Goal: Transaction & Acquisition: Download file/media

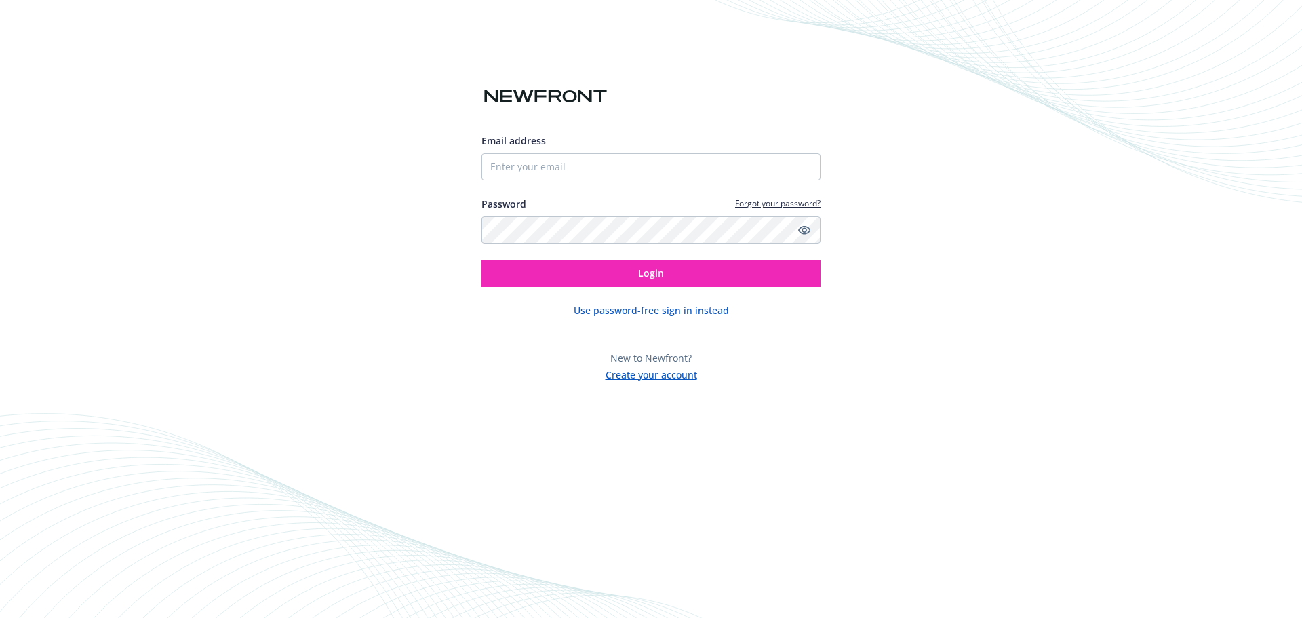
click at [0, 617] on nordpass-portal at bounding box center [0, 618] width 0 height 0
type input "[EMAIL_ADDRESS][DOMAIN_NAME]"
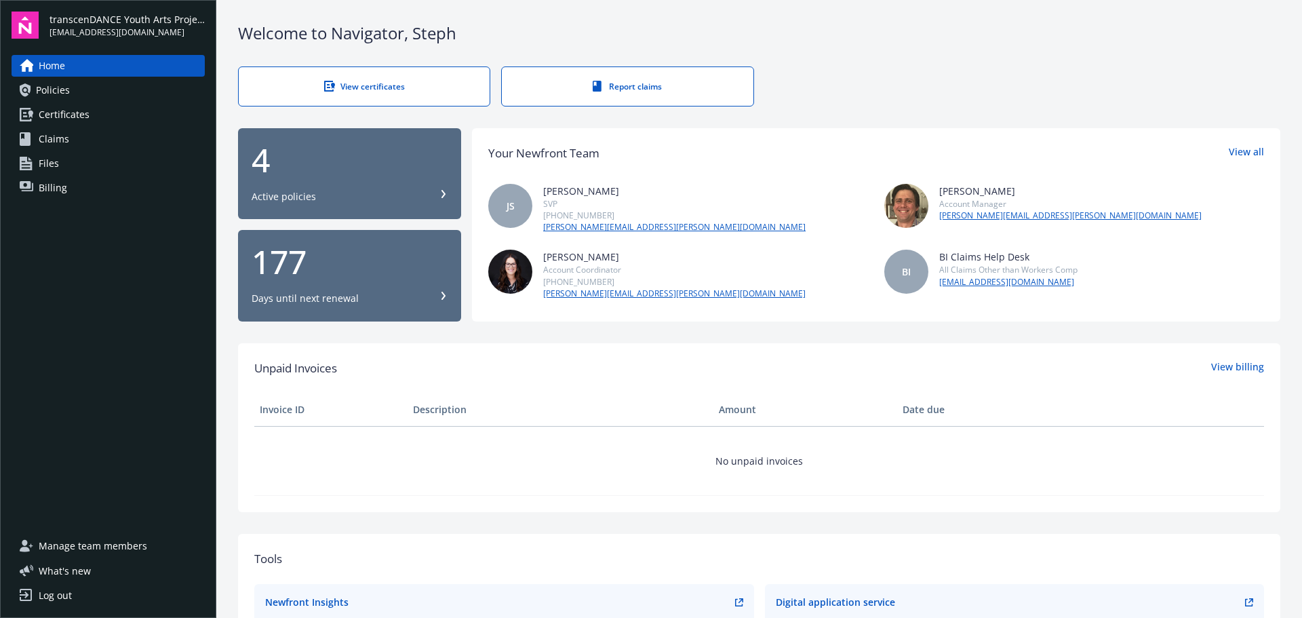
click at [393, 163] on div "4" at bounding box center [350, 160] width 196 height 33
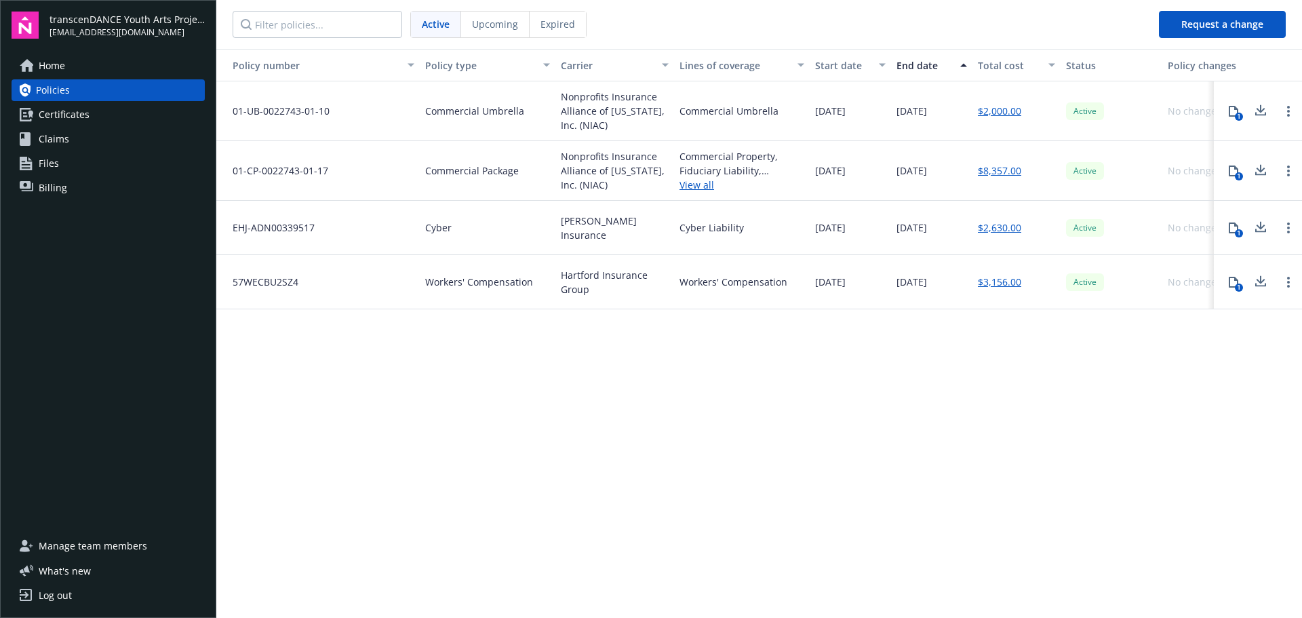
click at [1237, 280] on icon at bounding box center [1232, 282] width 9 height 11
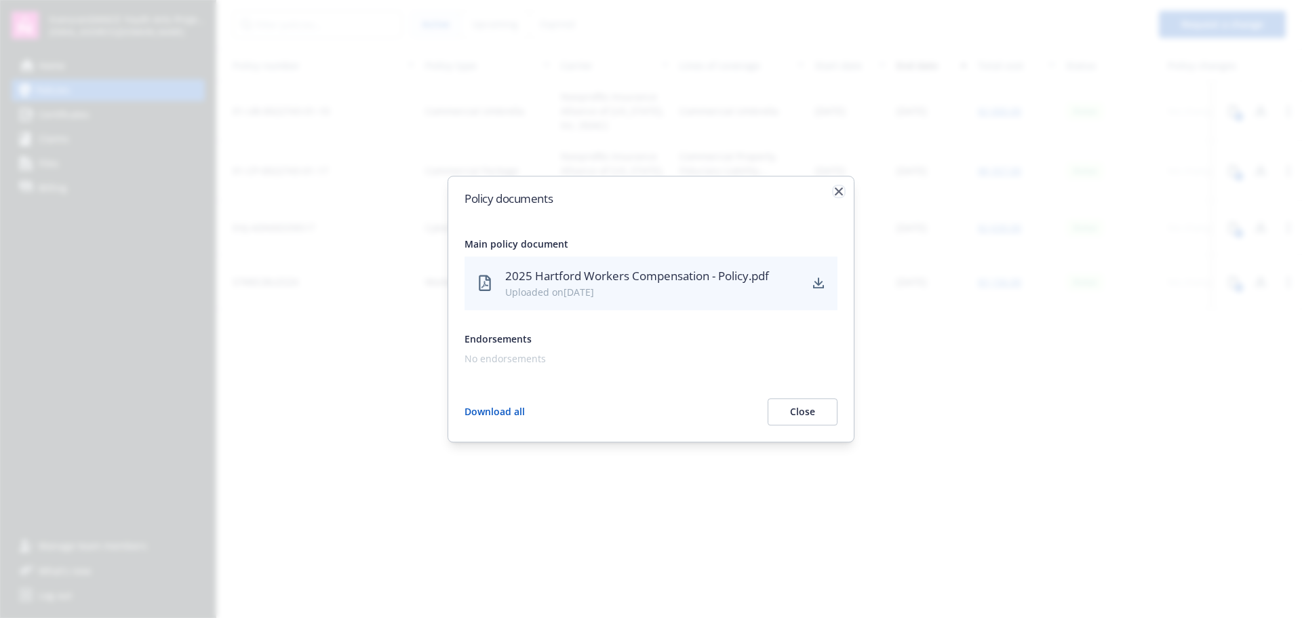
click at [835, 191] on icon "button" at bounding box center [839, 191] width 8 height 8
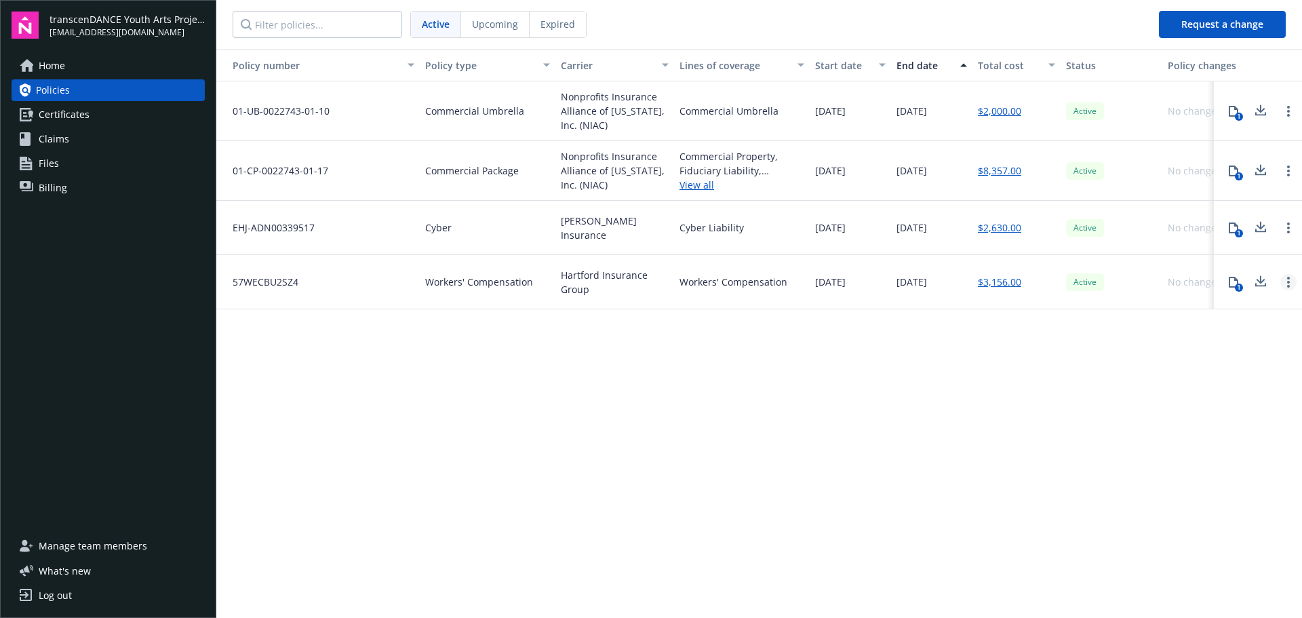
click at [1294, 285] on link "Open options" at bounding box center [1288, 282] width 16 height 16
click at [1191, 347] on div "Policy number Policy type Carrier Lines of coverage Start date End date Total c…" at bounding box center [758, 332] width 1085 height 567
click at [1233, 290] on button "1" at bounding box center [1233, 281] width 27 height 27
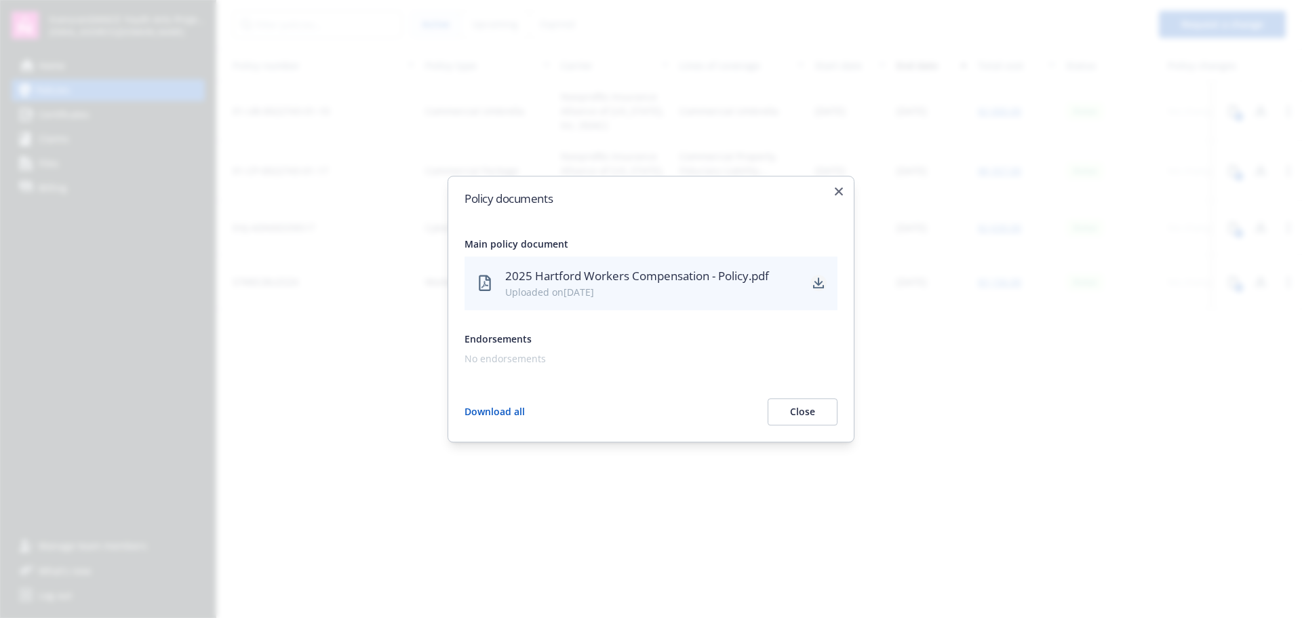
click at [812, 287] on link "download" at bounding box center [818, 283] width 16 height 16
